Goal: Transaction & Acquisition: Subscribe to service/newsletter

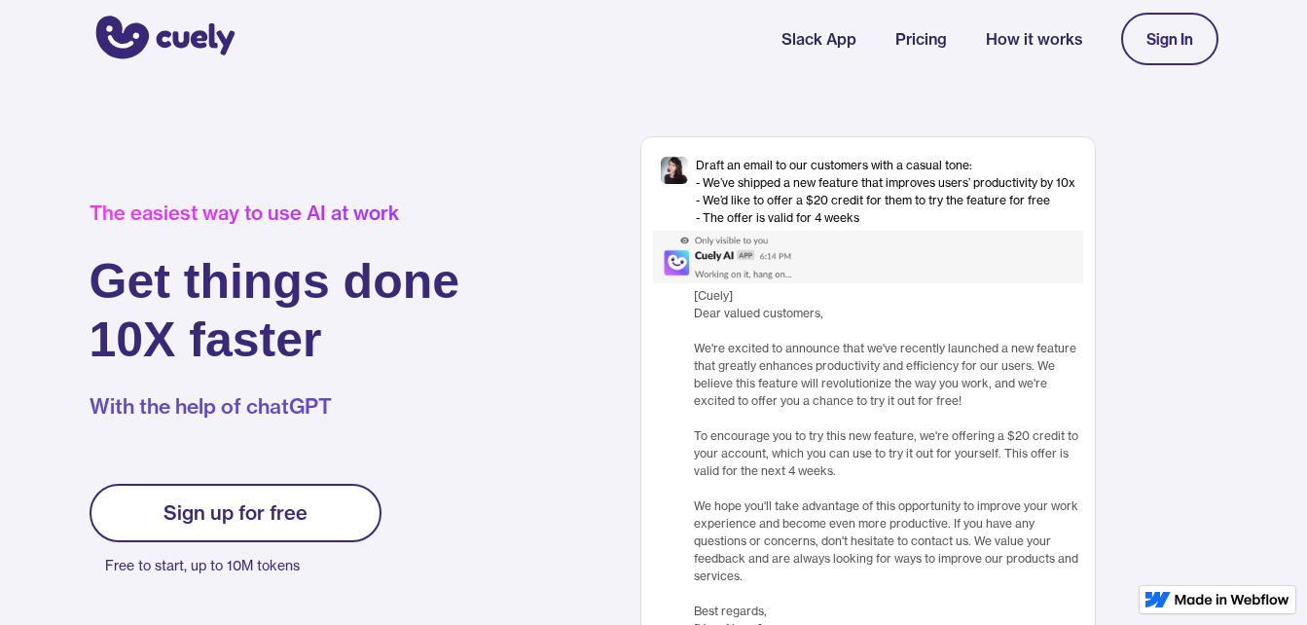
click at [1167, 32] on div "Sign In" at bounding box center [1170, 39] width 47 height 18
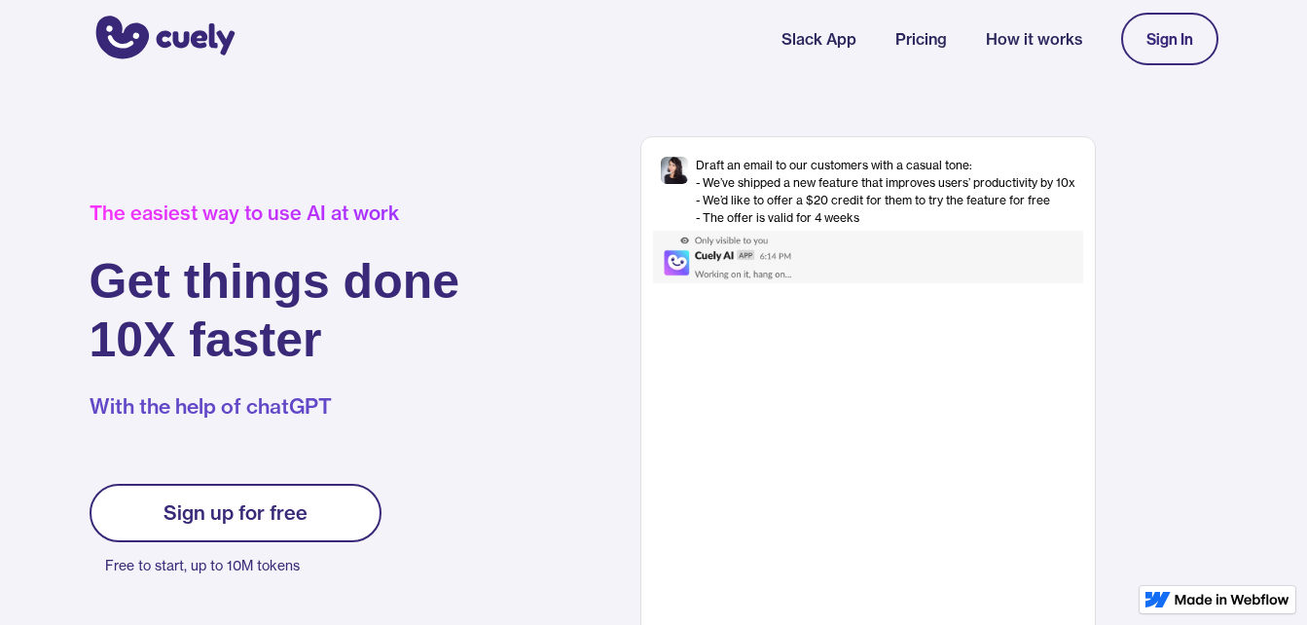
click at [1159, 38] on div "Sign In" at bounding box center [1170, 39] width 47 height 18
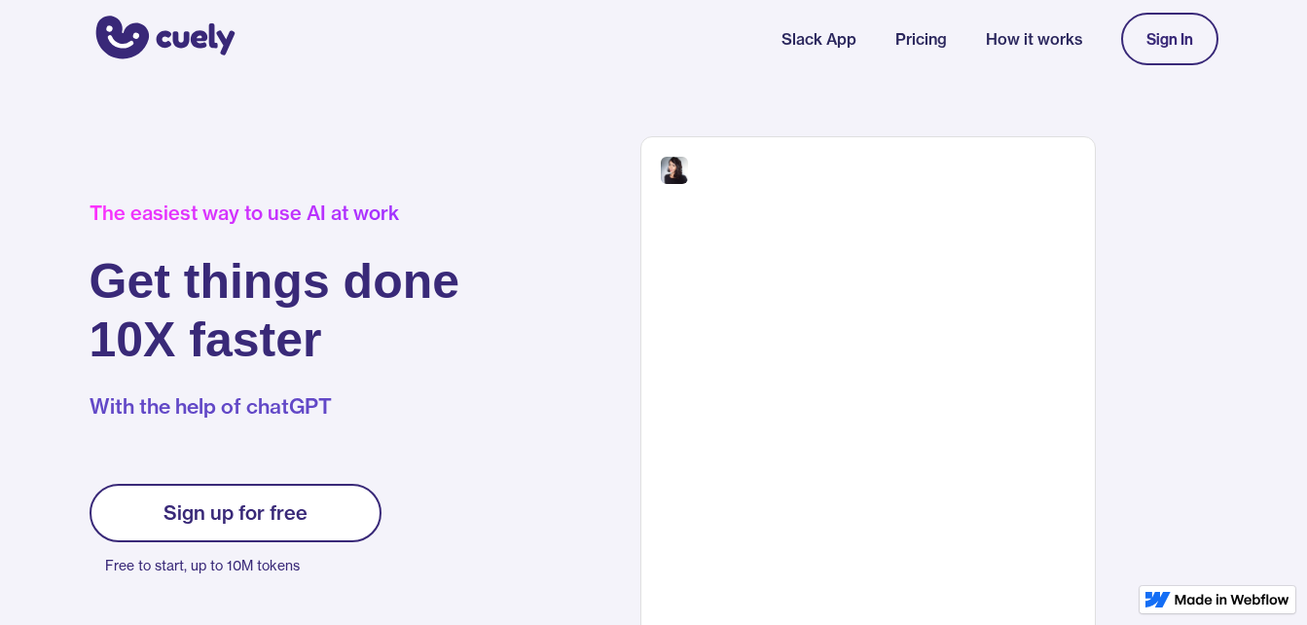
click at [317, 521] on link "Sign up for free" at bounding box center [236, 513] width 292 height 58
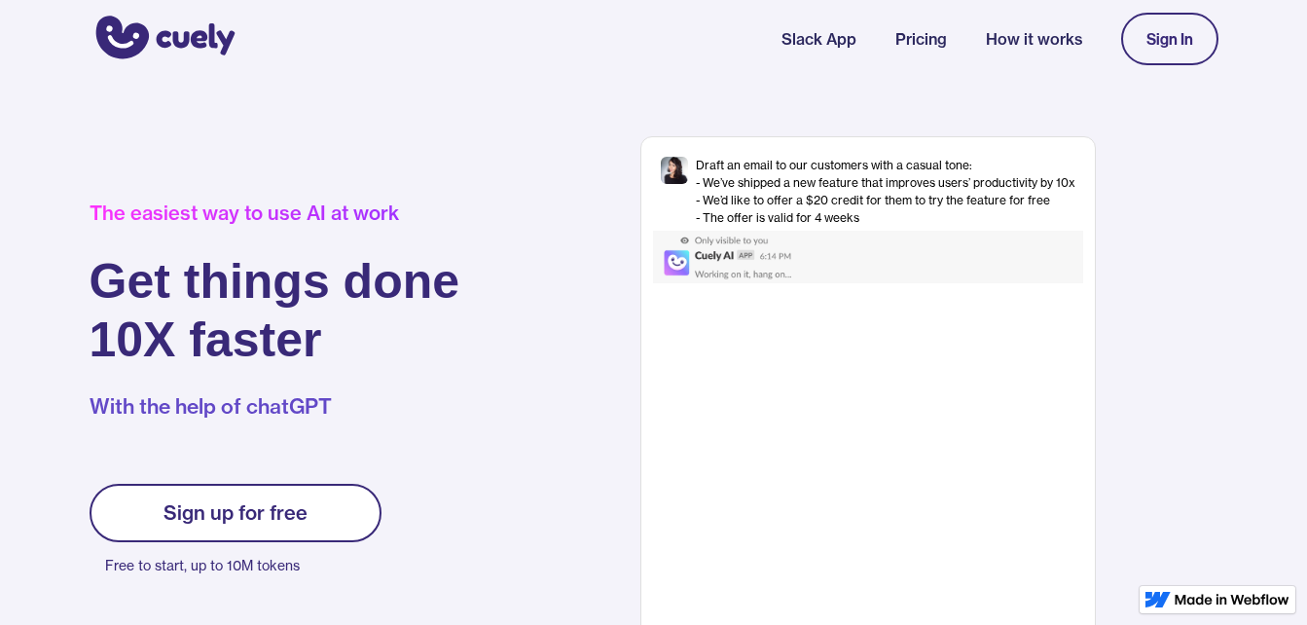
click at [221, 499] on link "Sign up for free" at bounding box center [236, 513] width 292 height 58
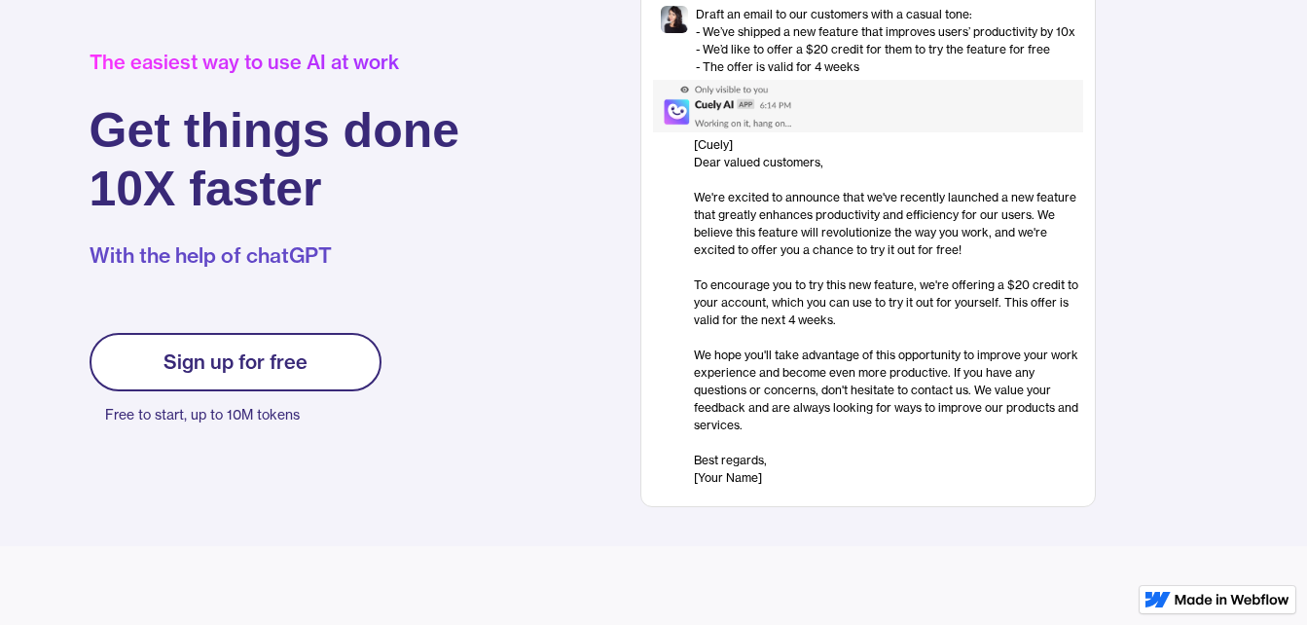
scroll to position [149, 0]
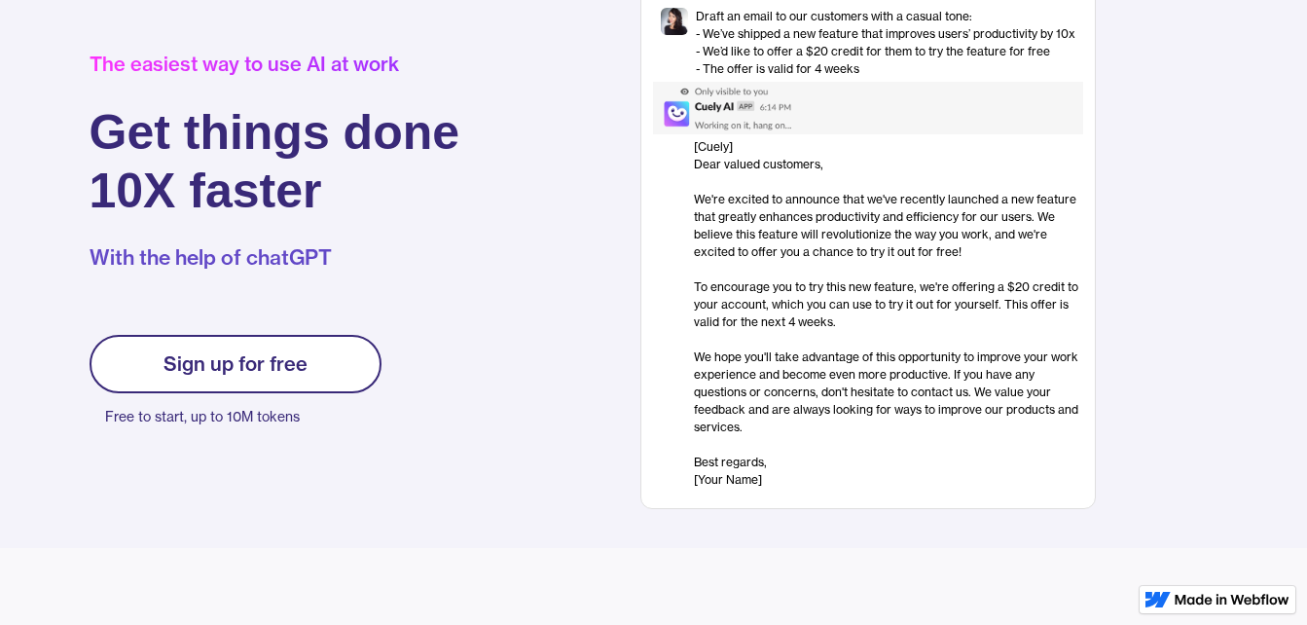
click at [317, 378] on link "Sign up for free" at bounding box center [236, 364] width 292 height 58
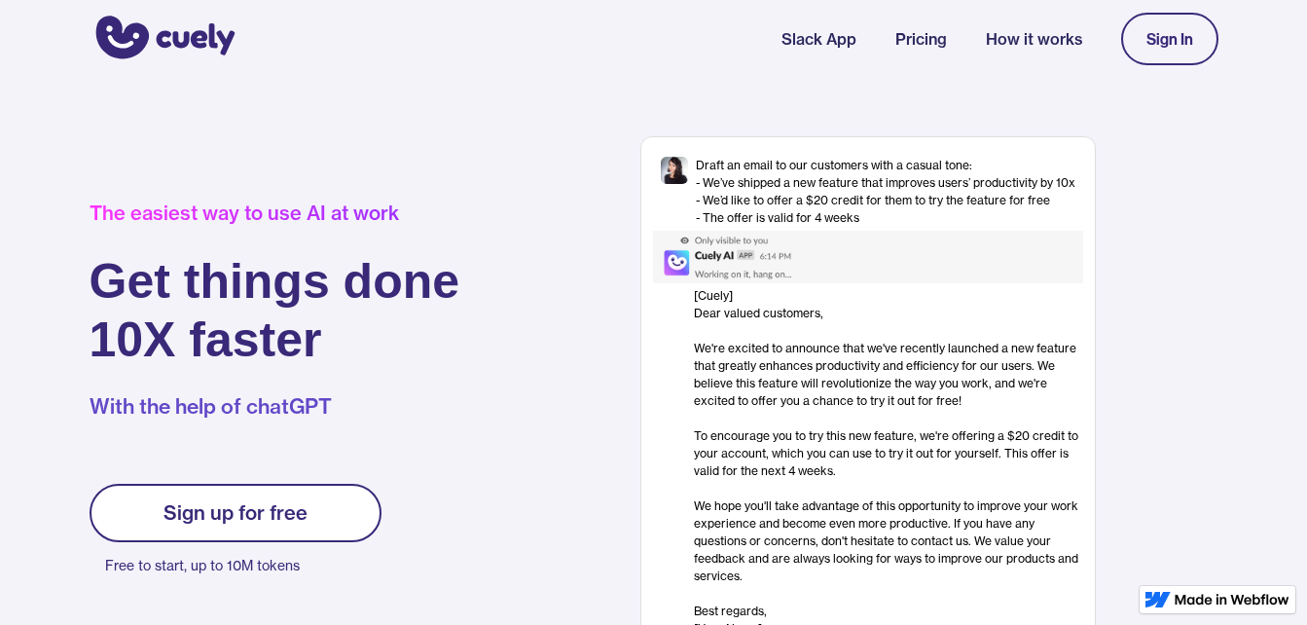
click at [298, 510] on div "Sign up for free" at bounding box center [236, 512] width 144 height 23
